Goal: Navigation & Orientation: Find specific page/section

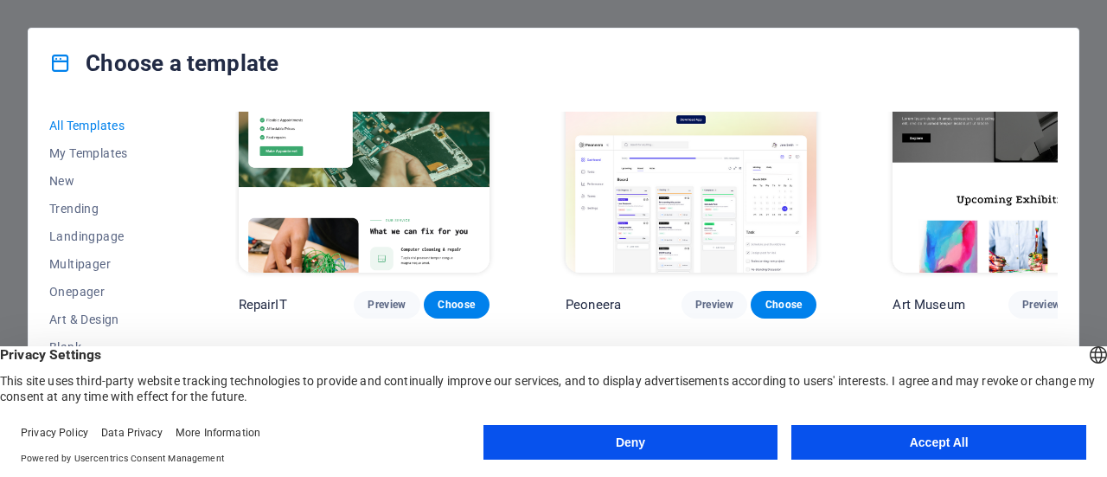
scroll to position [433, 0]
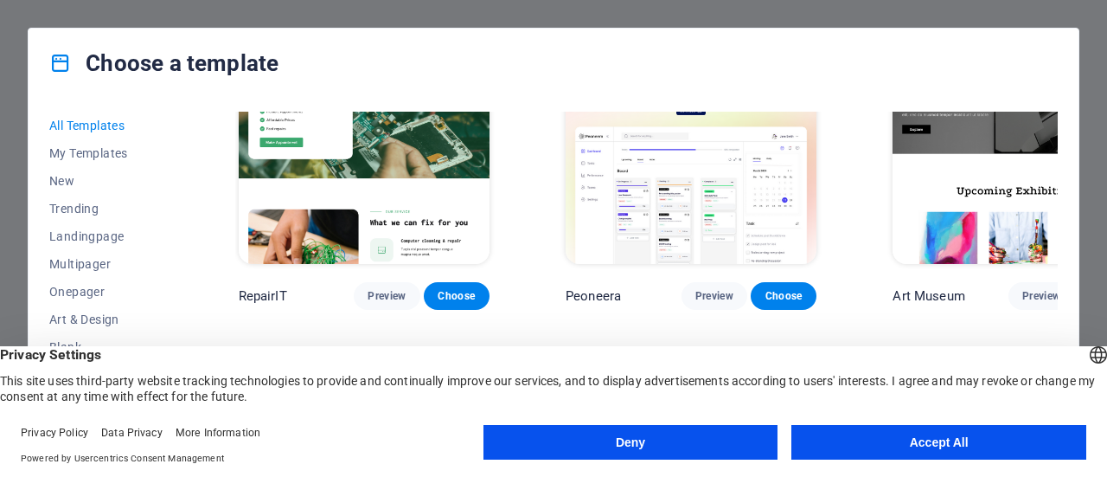
click at [391, 150] on img at bounding box center [364, 149] width 251 height 232
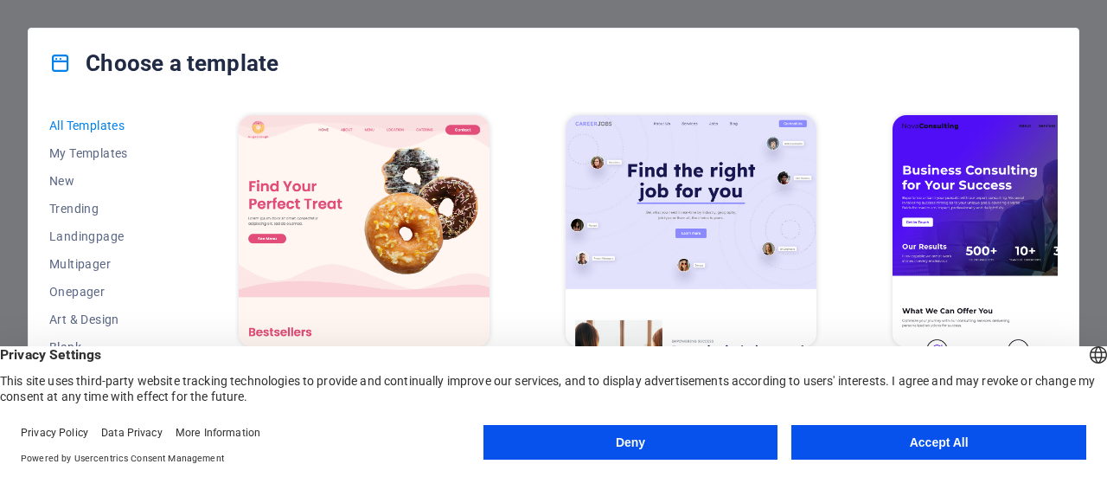
click at [912, 174] on img at bounding box center [1018, 231] width 251 height 232
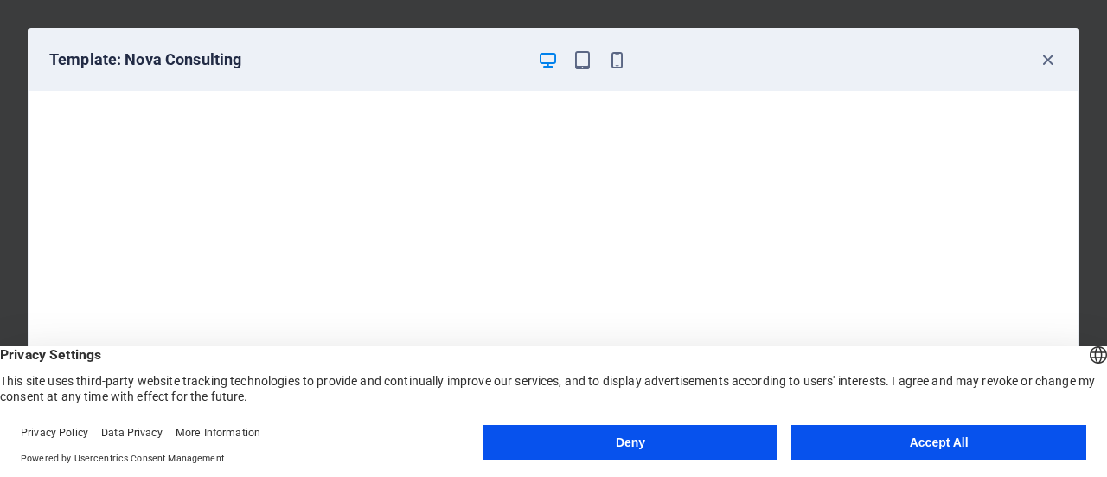
drag, startPoint x: 881, startPoint y: 432, endPoint x: 868, endPoint y: 419, distance: 18.4
click at [880, 432] on button "Accept All" at bounding box center [939, 442] width 295 height 35
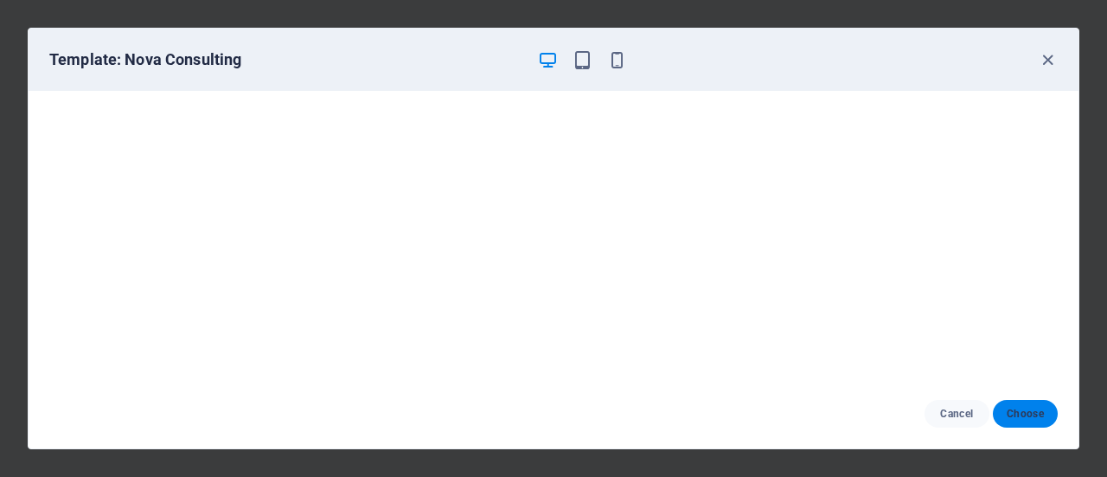
click at [1019, 420] on span "Choose" at bounding box center [1025, 414] width 37 height 14
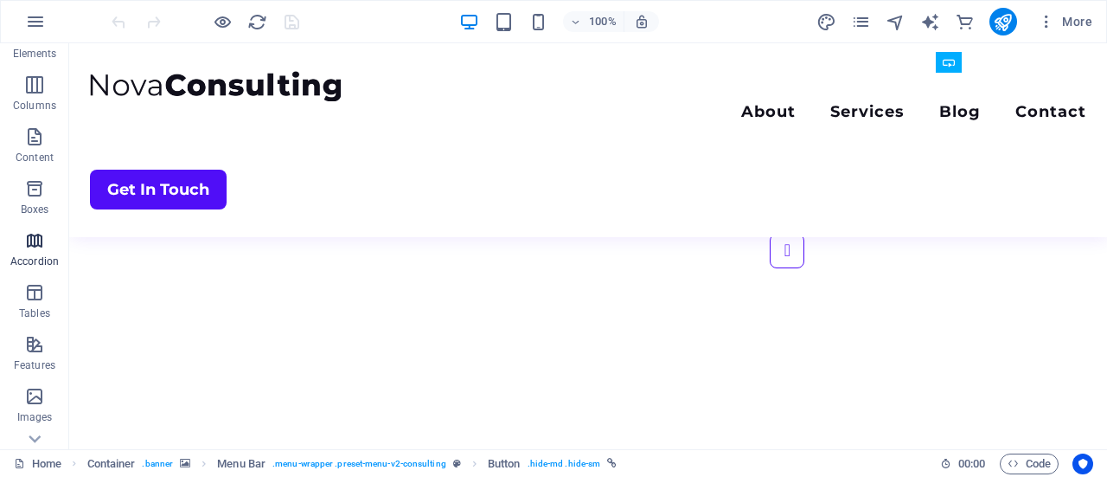
scroll to position [424, 0]
